Goal: Task Accomplishment & Management: Use online tool/utility

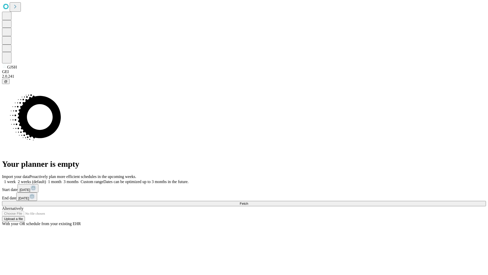
click at [248, 201] on span "Fetch" at bounding box center [244, 203] width 8 height 4
